Goal: Task Accomplishment & Management: Use online tool/utility

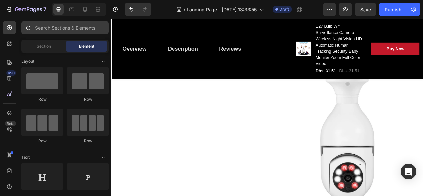
scroll to position [1481, 0]
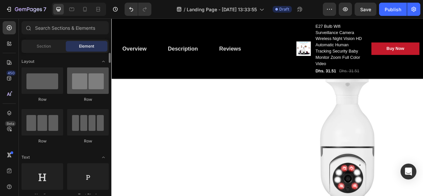
click at [80, 84] on div at bounding box center [88, 80] width 42 height 26
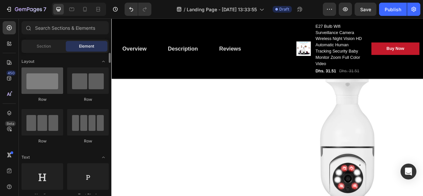
click at [48, 91] on div at bounding box center [43, 80] width 42 height 26
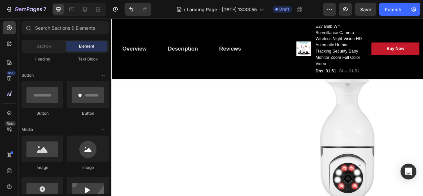
scroll to position [0, 0]
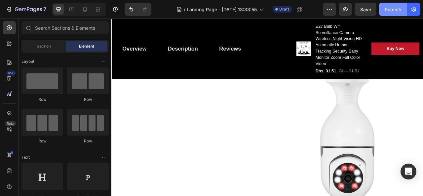
click at [393, 16] on button "Publish" at bounding box center [393, 9] width 28 height 13
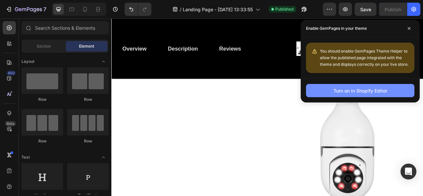
click at [343, 87] on button "Turn on in Shopify Editor" at bounding box center [360, 90] width 109 height 13
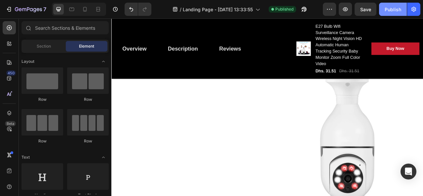
click at [389, 9] on div "Publish" at bounding box center [393, 9] width 17 height 7
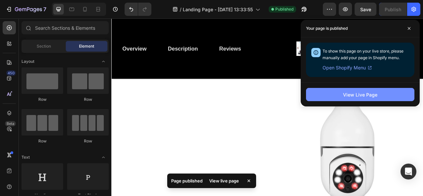
click at [347, 98] on div "View Live Page" at bounding box center [360, 94] width 34 height 7
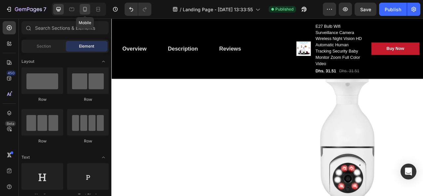
click at [82, 6] on icon at bounding box center [85, 9] width 7 height 7
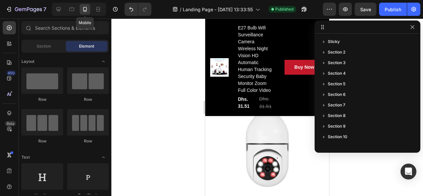
scroll to position [1527, 0]
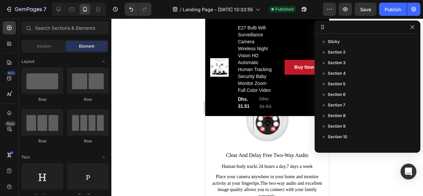
click at [147, 48] on div at bounding box center [267, 108] width 312 height 178
click at [412, 28] on icon "button" at bounding box center [412, 26] width 5 height 5
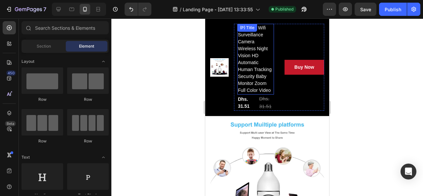
scroll to position [0, 0]
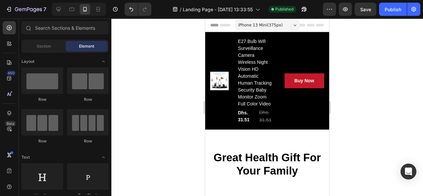
click at [285, 23] on div "iPhone 13 Mini ( 375 px)" at bounding box center [268, 25] width 64 height 10
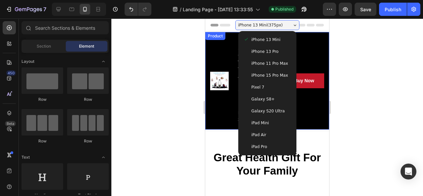
click at [193, 92] on div at bounding box center [267, 108] width 312 height 178
click at [58, 50] on div "Section" at bounding box center [44, 46] width 42 height 11
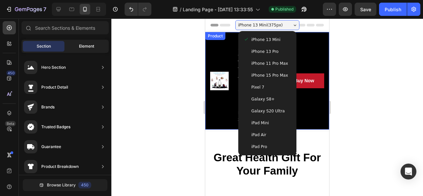
click at [78, 46] on div "Element" at bounding box center [87, 46] width 42 height 11
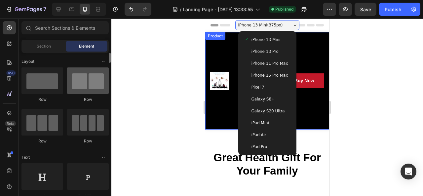
click at [81, 86] on div at bounding box center [88, 80] width 42 height 26
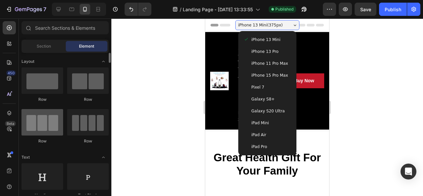
click at [43, 126] on div at bounding box center [43, 122] width 42 height 26
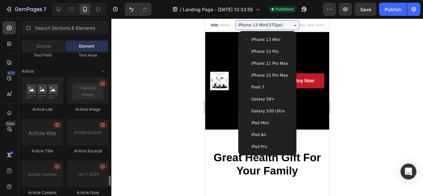
scroll to position [1676, 0]
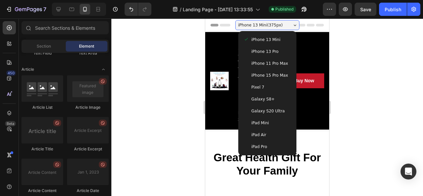
click at [290, 22] on div "iPhone 13 Mini ( 375 px)" at bounding box center [268, 25] width 64 height 10
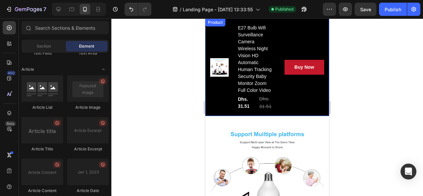
scroll to position [0, 0]
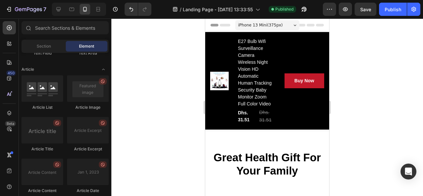
click at [228, 25] on span "Header" at bounding box center [225, 25] width 15 height 7
click at [308, 24] on icon at bounding box center [311, 25] width 8 height 3
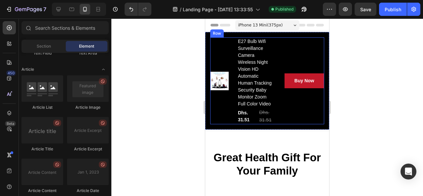
click at [228, 52] on div "Product Images" at bounding box center [222, 80] width 24 height 87
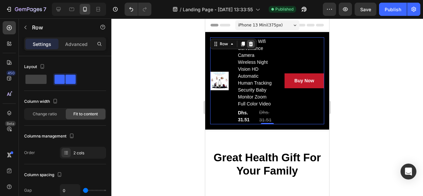
click at [251, 46] on icon at bounding box center [251, 44] width 4 height 5
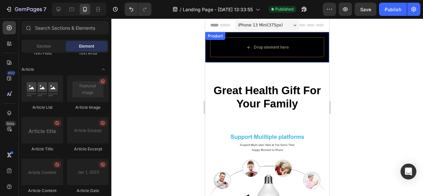
click at [230, 33] on div "Overview Button Description Button Reviews Button Row Drop element here Product" at bounding box center [267, 47] width 124 height 30
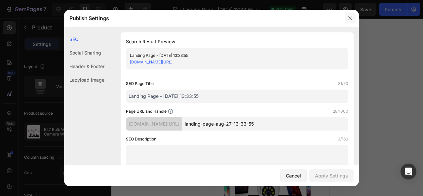
click at [351, 18] on icon "button" at bounding box center [350, 18] width 5 height 5
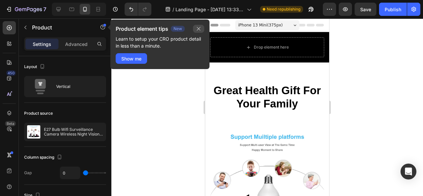
click at [199, 28] on icon "button" at bounding box center [198, 28] width 5 height 5
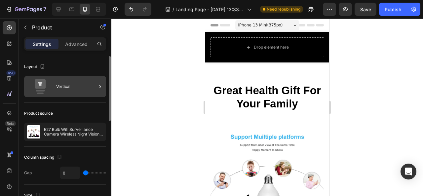
click at [102, 89] on icon at bounding box center [100, 86] width 7 height 7
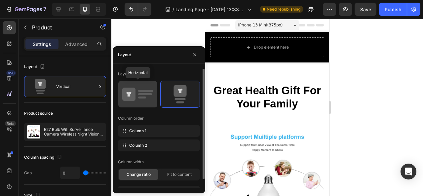
click at [139, 97] on rect at bounding box center [142, 98] width 8 height 2
type input "12"
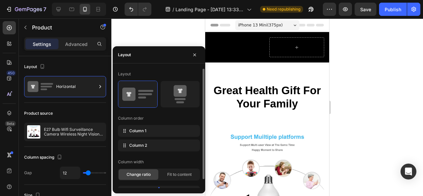
scroll to position [10, 0]
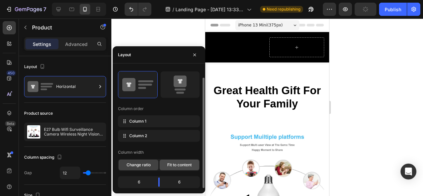
click at [174, 162] on span "Fit to content" at bounding box center [179, 165] width 24 height 6
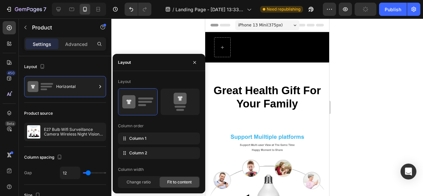
scroll to position [0, 0]
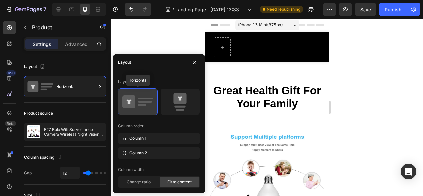
click at [135, 97] on icon at bounding box center [128, 101] width 13 height 13
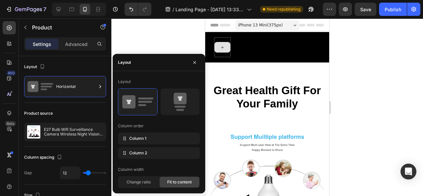
click at [223, 49] on icon at bounding box center [222, 48] width 5 height 6
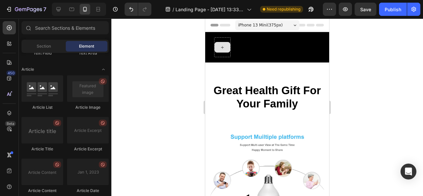
click at [223, 49] on icon at bounding box center [222, 48] width 5 height 6
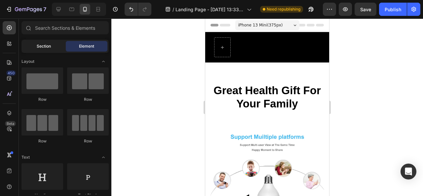
click at [45, 47] on span "Section" at bounding box center [44, 46] width 14 height 6
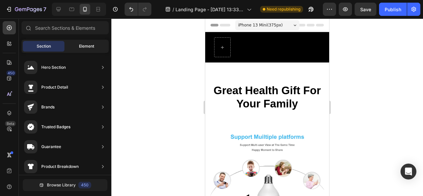
click at [77, 46] on div "Element" at bounding box center [87, 46] width 42 height 11
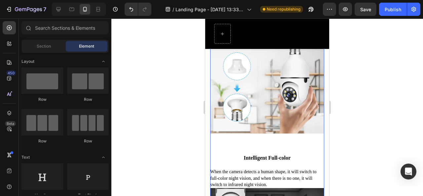
scroll to position [995, 0]
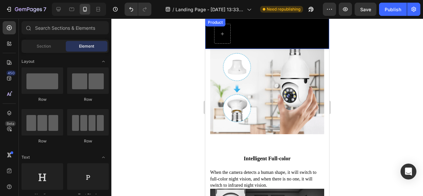
click at [263, 33] on div "Overview Button Description Button Reviews Button Row Product" at bounding box center [267, 34] width 124 height 30
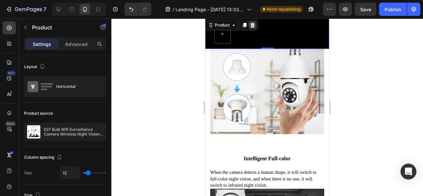
click at [254, 25] on icon at bounding box center [253, 25] width 4 height 5
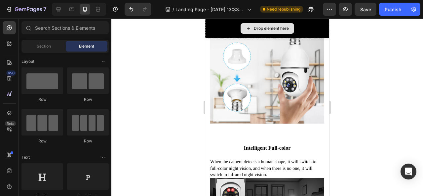
scroll to position [984, 0]
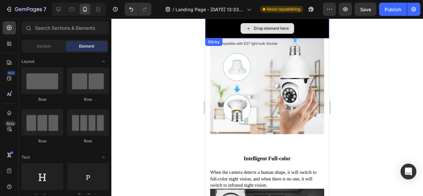
click at [224, 33] on div "Drop element here" at bounding box center [267, 29] width 124 height 20
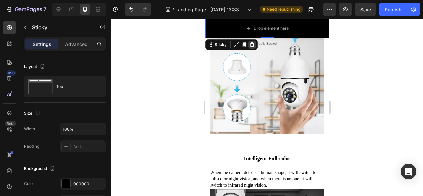
click at [253, 44] on icon at bounding box center [252, 44] width 5 height 5
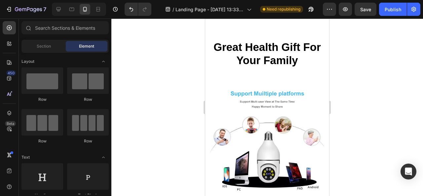
scroll to position [0, 0]
